Goal: Transaction & Acquisition: Book appointment/travel/reservation

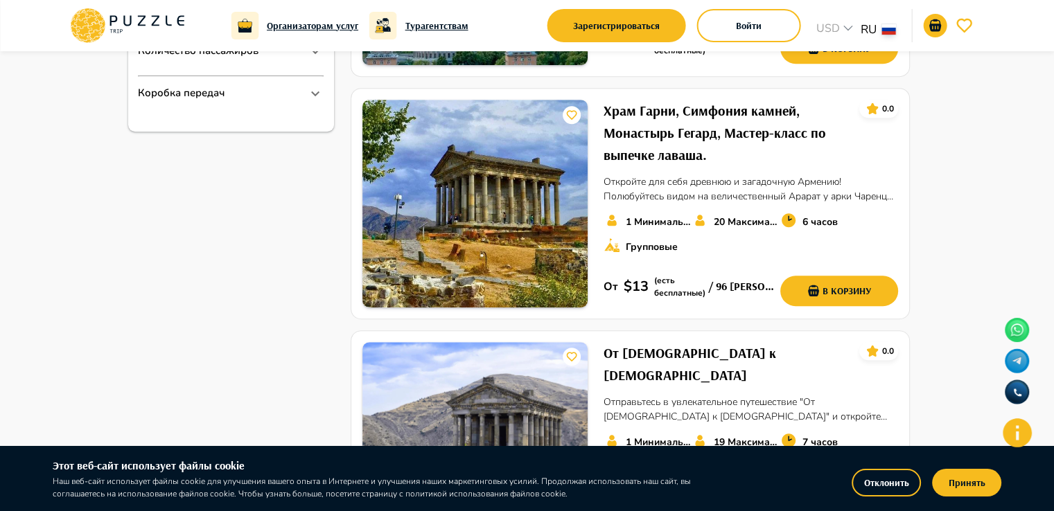
scroll to position [1108, 0]
